Goal: Transaction & Acquisition: Purchase product/service

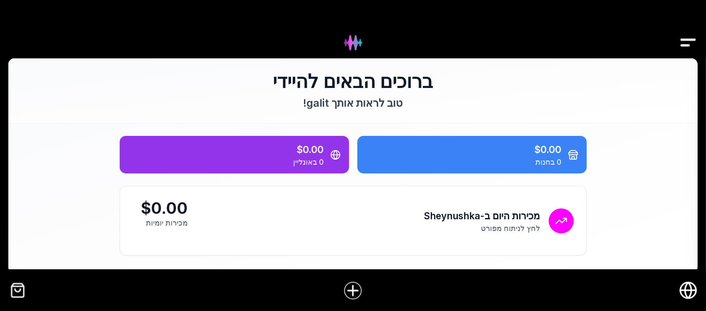
click at [13, 289] on img "קופה" at bounding box center [17, 290] width 19 height 19
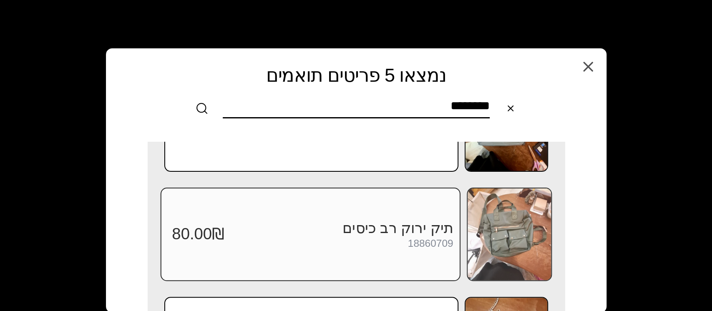
scroll to position [222, 0]
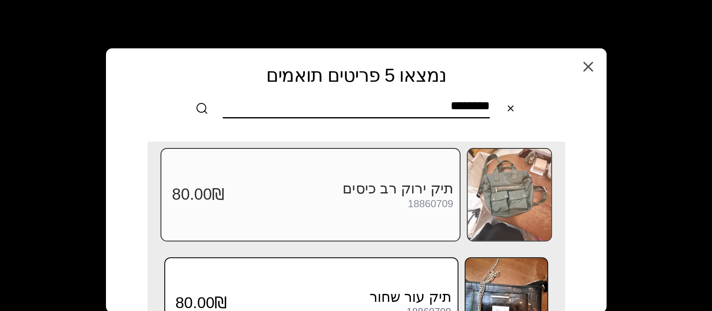
type input "********"
click at [491, 190] on img at bounding box center [509, 195] width 83 height 92
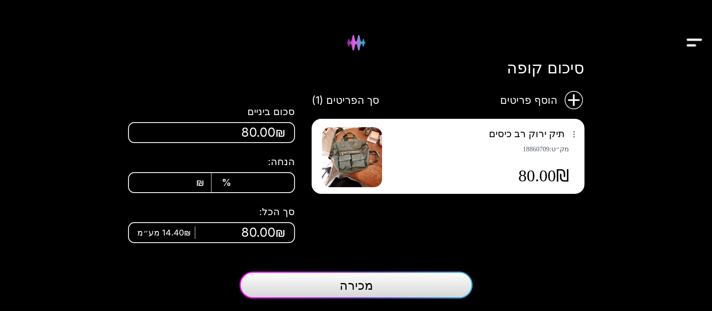
click at [371, 282] on span "מכירה" at bounding box center [356, 285] width 33 height 15
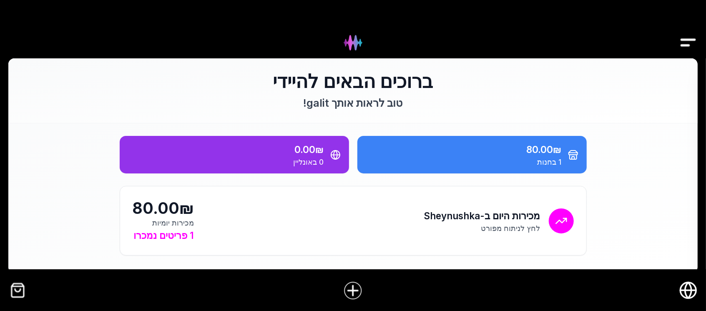
click at [28, 289] on div at bounding box center [353, 290] width 652 height 33
click at [15, 291] on img "קופה" at bounding box center [17, 290] width 19 height 19
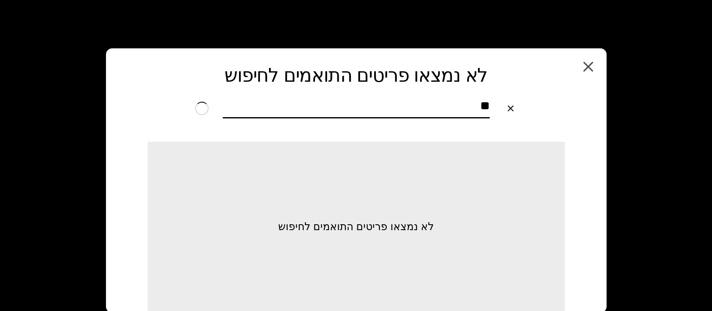
type input "*"
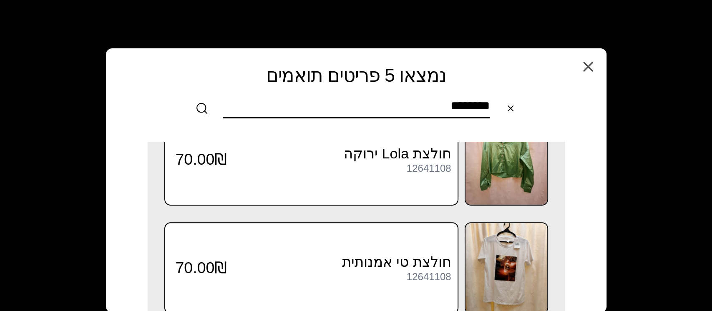
scroll to position [278, 0]
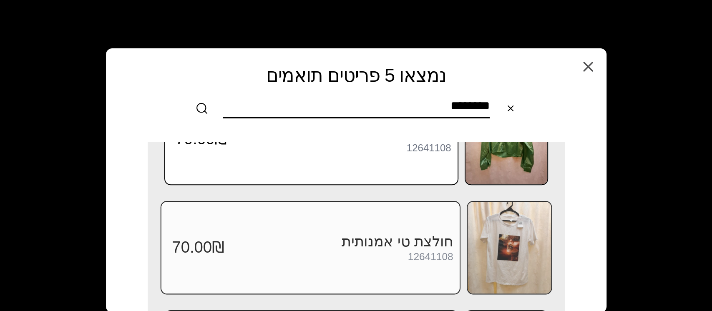
type input "********"
click at [517, 248] on img at bounding box center [509, 248] width 83 height 92
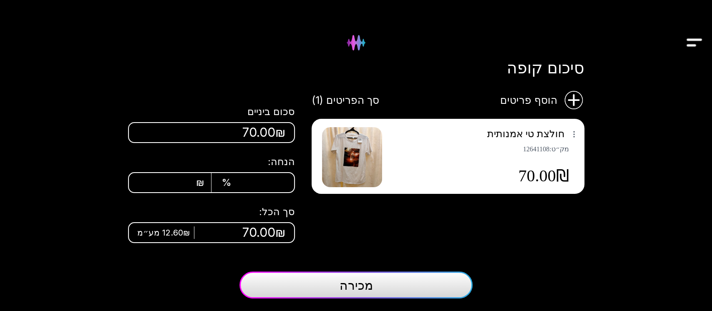
click at [383, 282] on button "מכירה" at bounding box center [355, 285] width 233 height 27
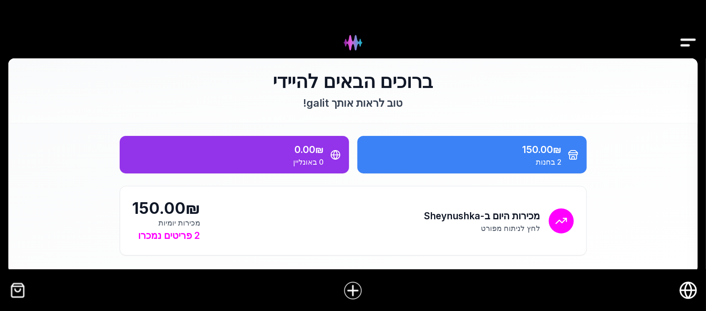
click at [22, 292] on img "קופה" at bounding box center [17, 290] width 19 height 19
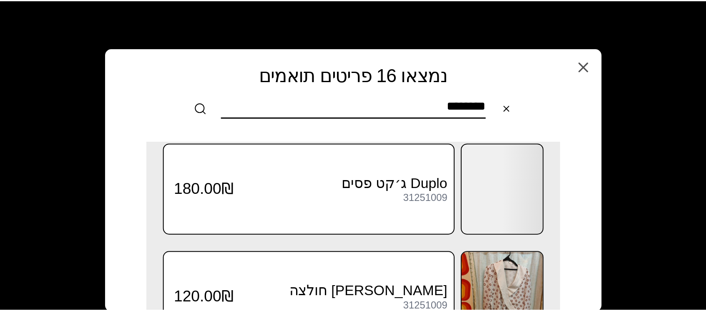
scroll to position [556, 0]
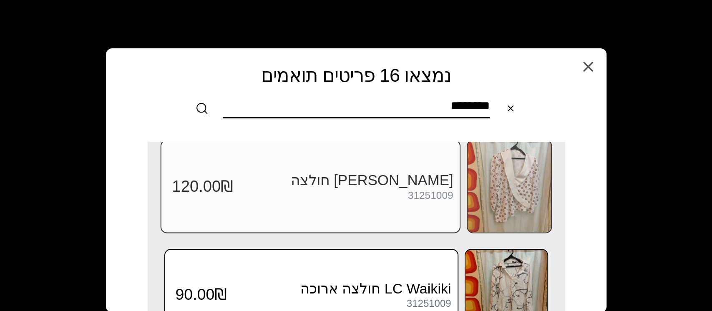
type input "********"
click at [507, 185] on img at bounding box center [509, 187] width 83 height 92
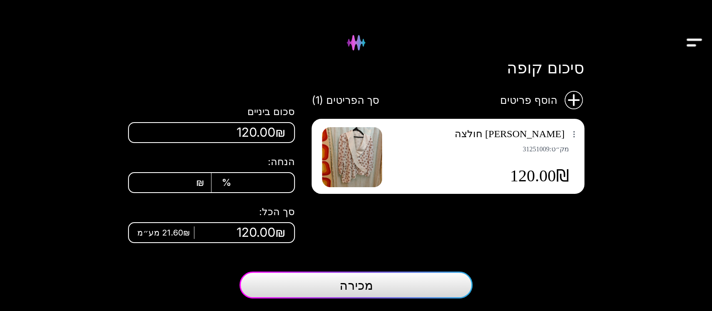
click at [440, 290] on button "מכירה" at bounding box center [355, 285] width 233 height 27
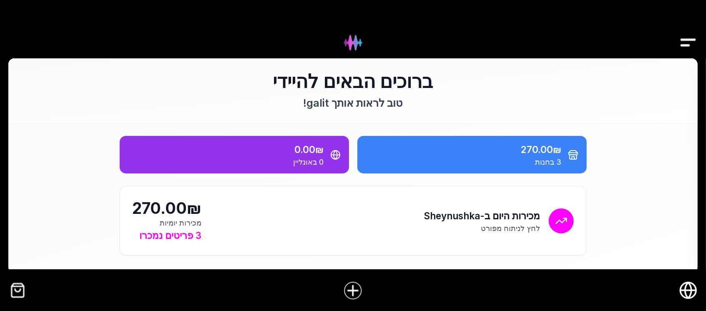
click at [20, 286] on img "קופה" at bounding box center [17, 290] width 19 height 19
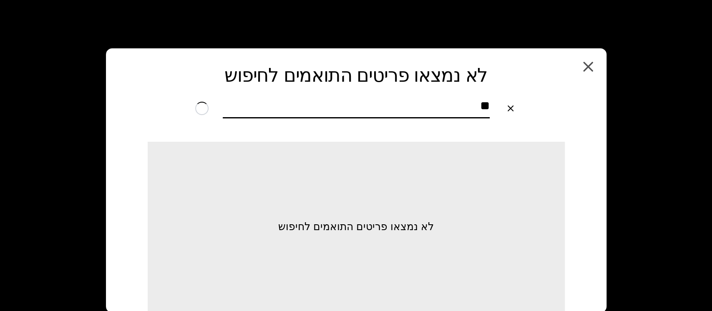
type input "*"
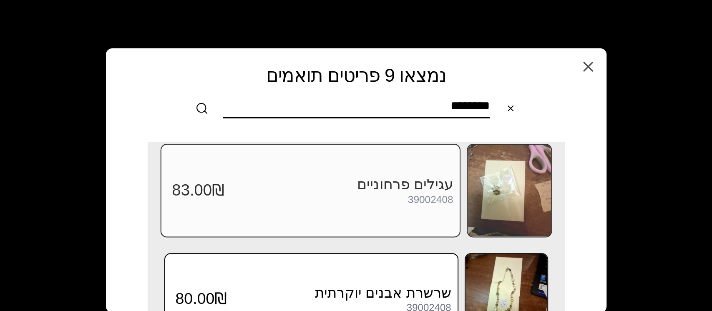
scroll to position [501, 0]
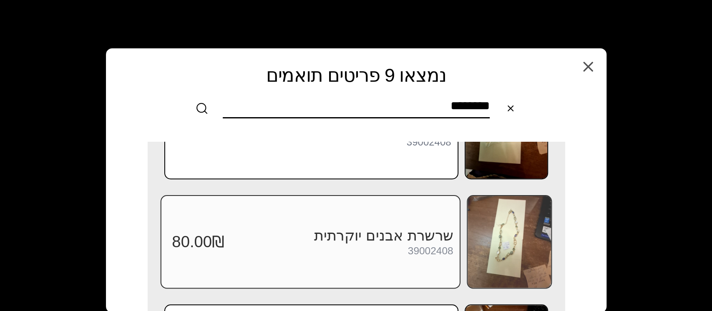
type input "********"
click at [490, 225] on img at bounding box center [509, 242] width 83 height 92
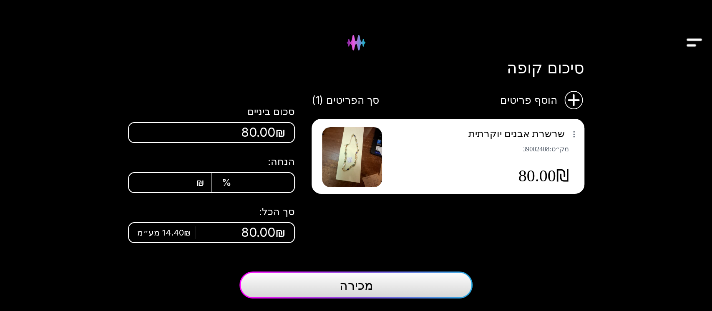
click at [410, 281] on button "מכירה" at bounding box center [355, 285] width 233 height 27
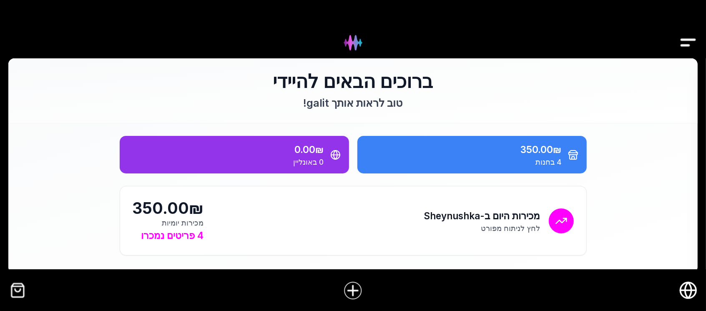
click at [17, 297] on img "קופה" at bounding box center [17, 290] width 19 height 19
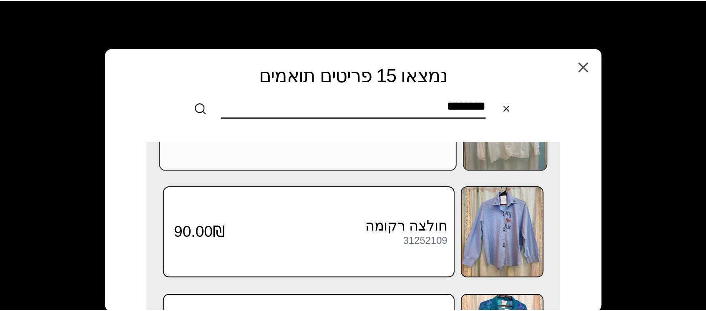
scroll to position [834, 0]
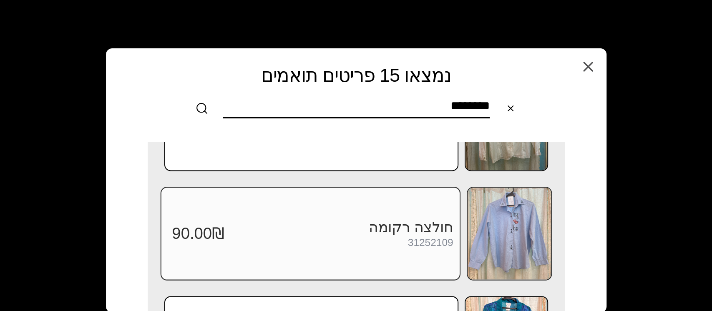
type input "********"
click at [500, 222] on img at bounding box center [509, 234] width 83 height 92
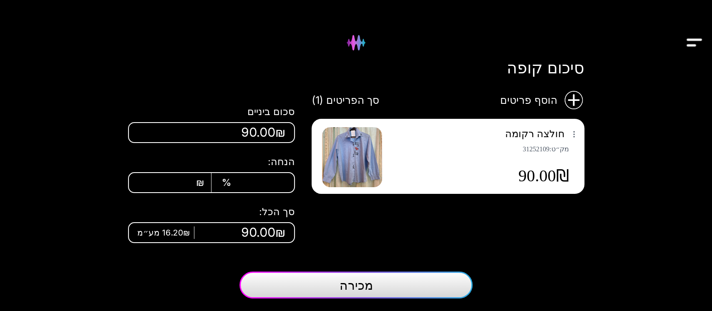
click at [414, 279] on button "מכירה" at bounding box center [355, 285] width 233 height 27
